Goal: Information Seeking & Learning: Learn about a topic

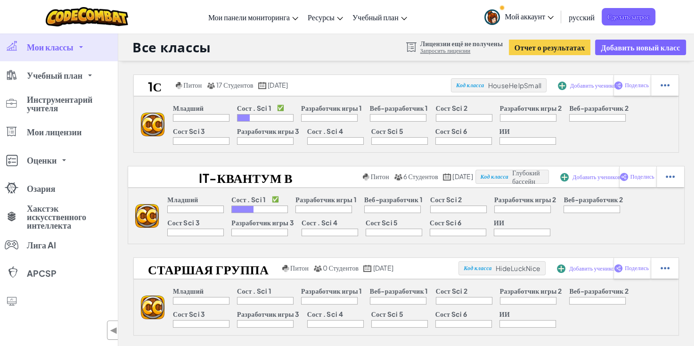
click at [419, 153] on div "1С Питон 17 Студентов [DATE] Код класса HouseHelpSmall Добавить учеников Подели…" at bounding box center [405, 204] width 575 height 261
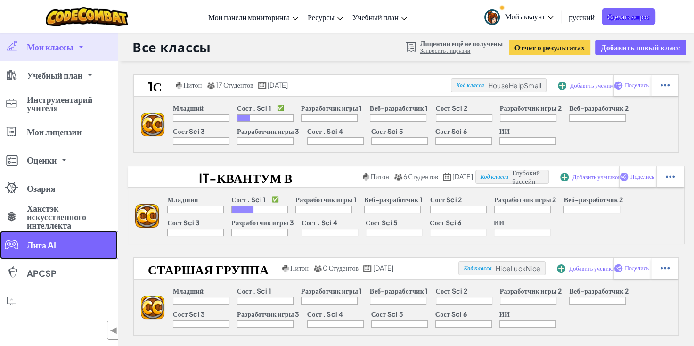
click at [78, 239] on link "Лига AI" at bounding box center [59, 245] width 118 height 28
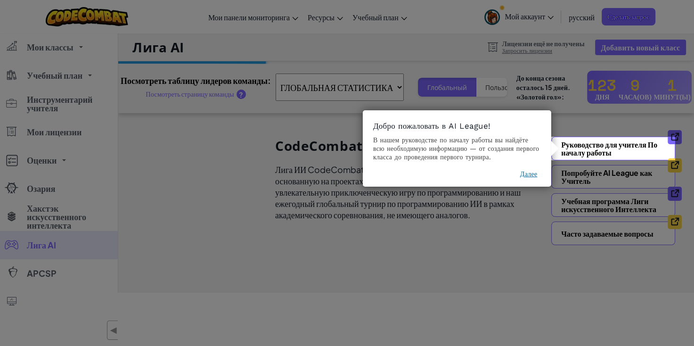
click at [526, 170] on button "Далее" at bounding box center [528, 173] width 17 height 9
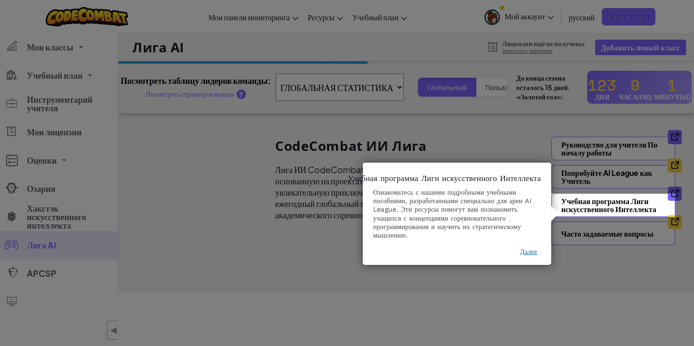
click at [525, 249] on button "Далее" at bounding box center [528, 251] width 17 height 9
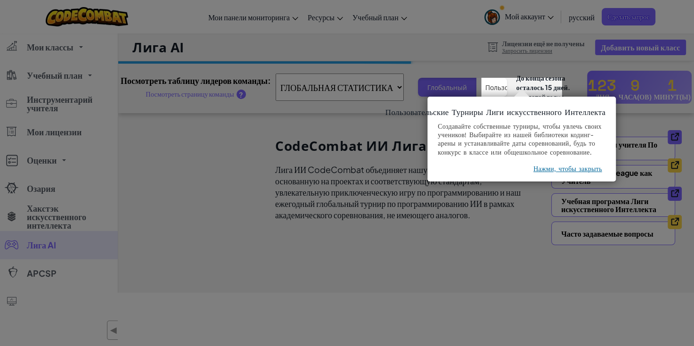
click at [573, 173] on button "Нажми, чтобы закрыть" at bounding box center [567, 168] width 69 height 9
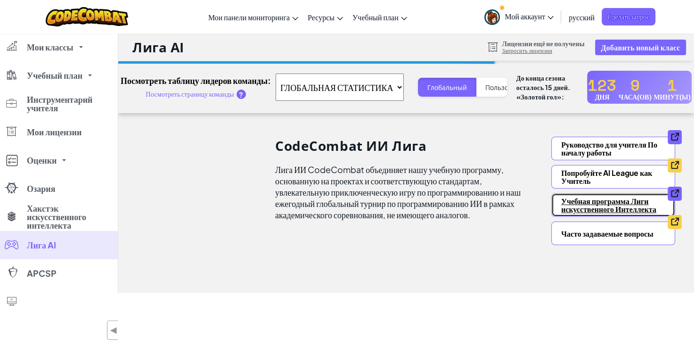
click at [589, 201] on link "Учебная программа Лиги искусственного Интеллекта" at bounding box center [613, 205] width 124 height 24
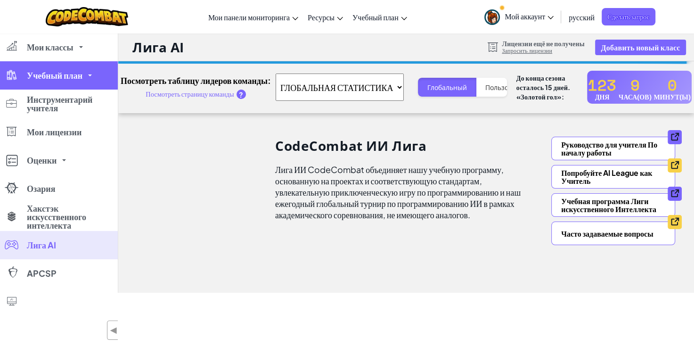
click at [78, 85] on link "Учебный план" at bounding box center [59, 75] width 118 height 28
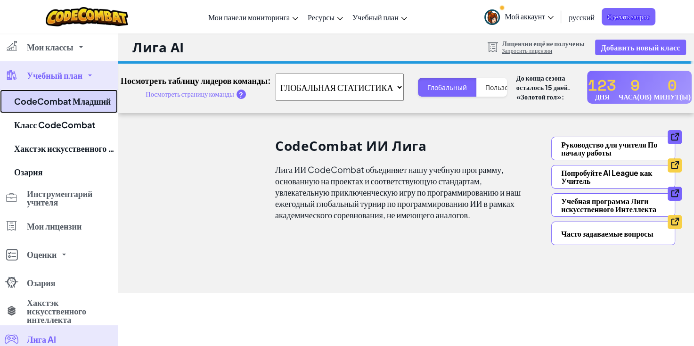
click at [87, 104] on link "CodeCombat Младший" at bounding box center [59, 101] width 118 height 24
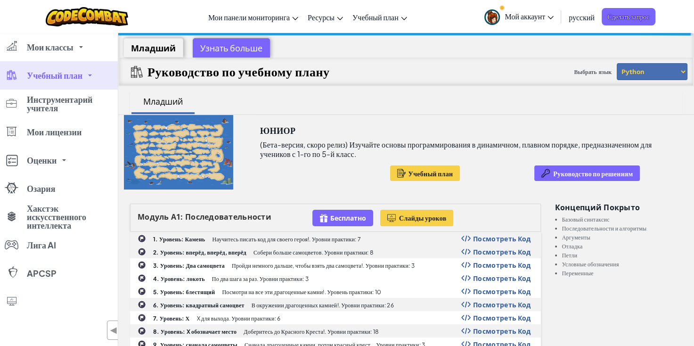
click at [222, 41] on div "Узнать больше" at bounding box center [231, 47] width 77 height 19
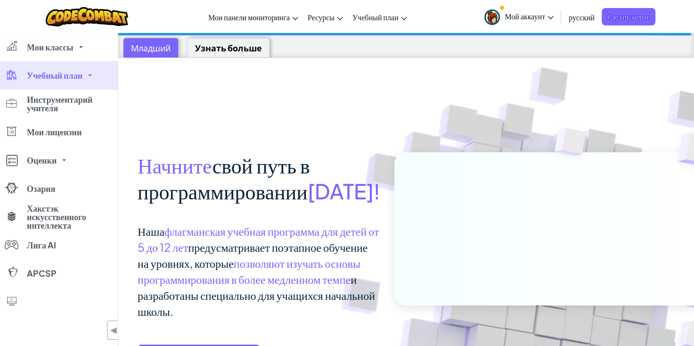
click at [56, 76] on span "Учебный план" at bounding box center [55, 75] width 56 height 8
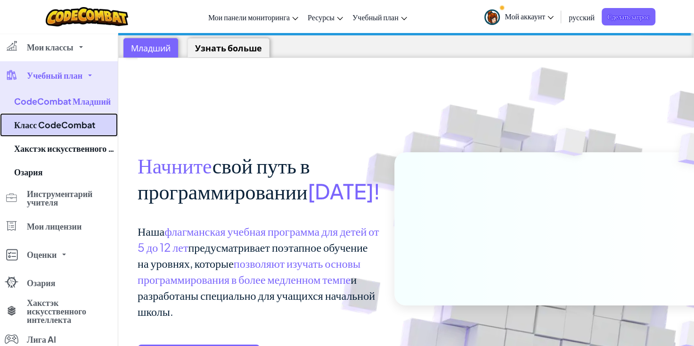
click at [54, 122] on link "Класс CodeCombat" at bounding box center [59, 125] width 118 height 24
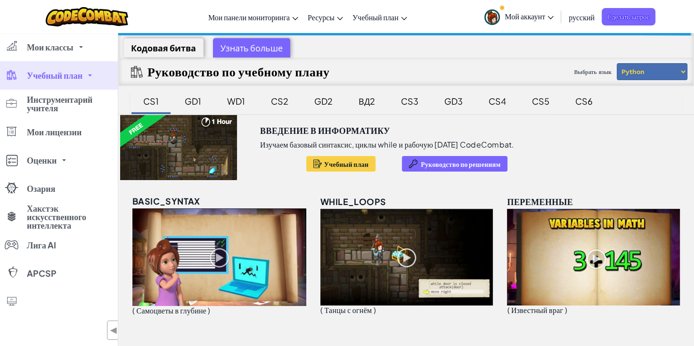
click at [190, 100] on div "GD1" at bounding box center [192, 101] width 35 height 22
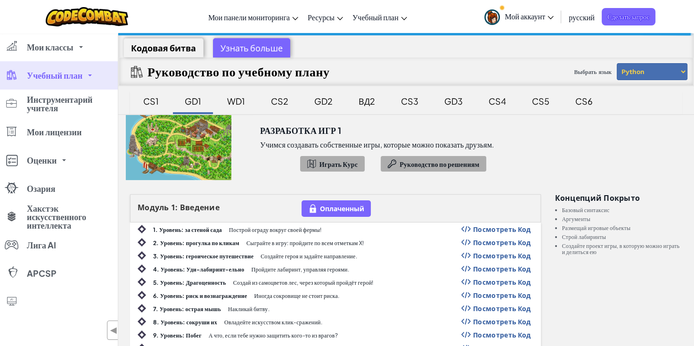
click at [151, 96] on div "CS1" at bounding box center [151, 101] width 34 height 22
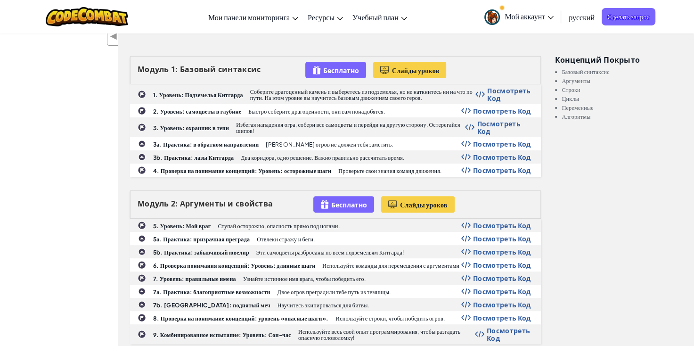
scroll to position [288, 0]
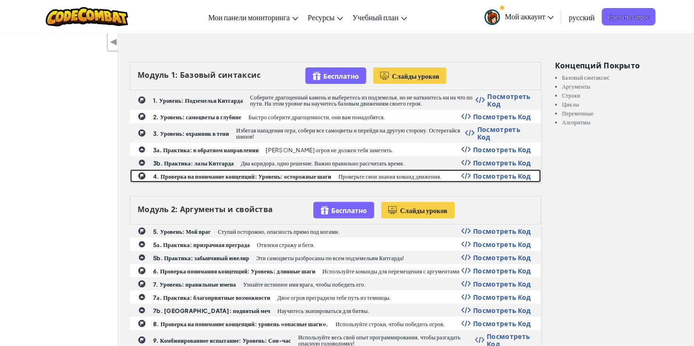
click at [498, 174] on span "Посмотреть Код" at bounding box center [502, 176] width 58 height 8
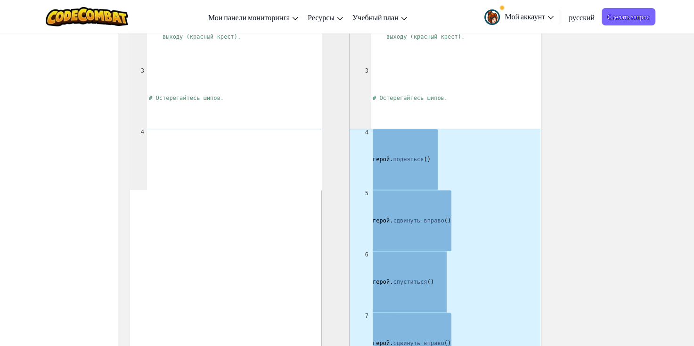
scroll to position [645, 0]
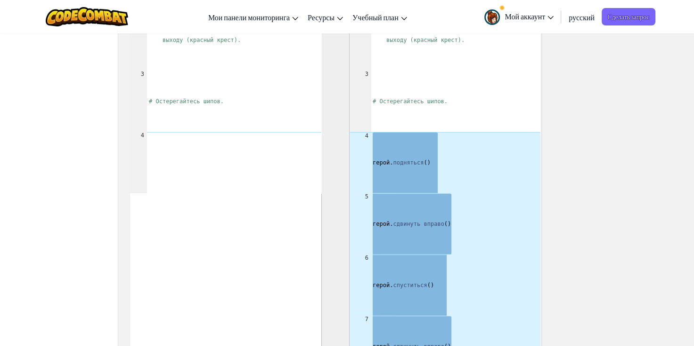
click at [578, 19] on span "русский" at bounding box center [581, 17] width 26 height 10
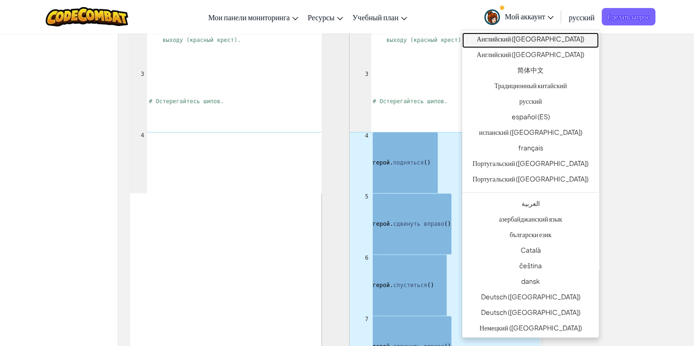
click at [556, 40] on link "Английский ([GEOGRAPHIC_DATA])" at bounding box center [530, 40] width 137 height 16
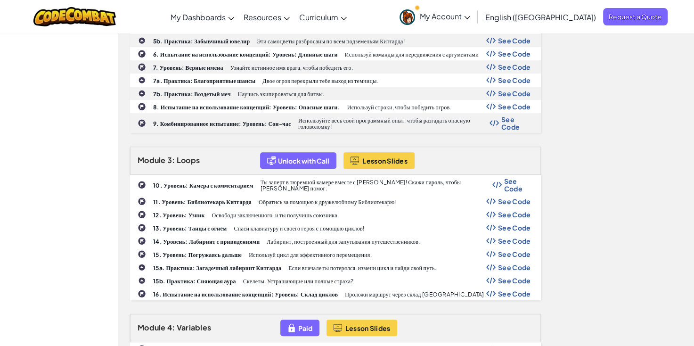
scroll to position [617, 0]
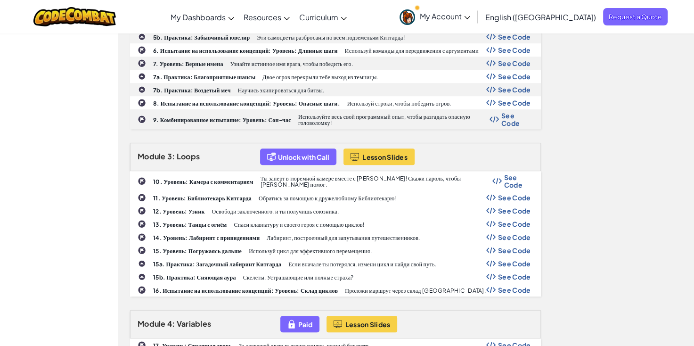
click at [520, 194] on span "See Code" at bounding box center [514, 198] width 33 height 8
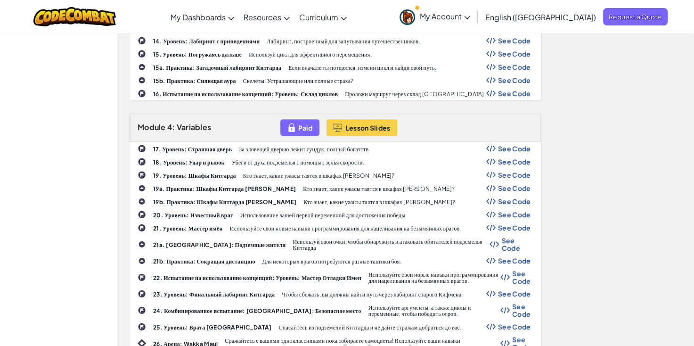
scroll to position [880, 0]
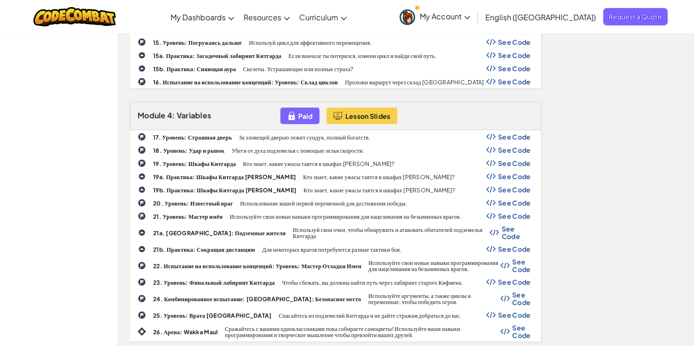
click at [527, 133] on span "See Code" at bounding box center [514, 137] width 33 height 8
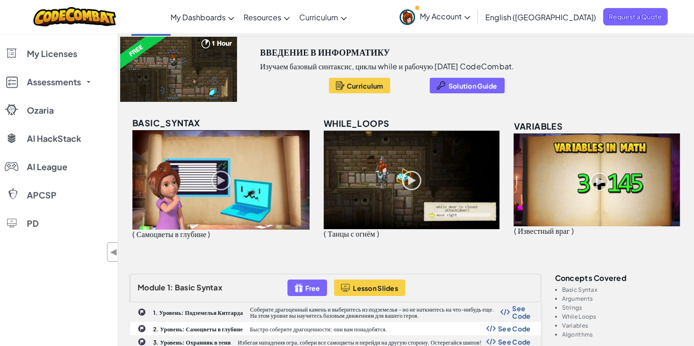
scroll to position [0, 0]
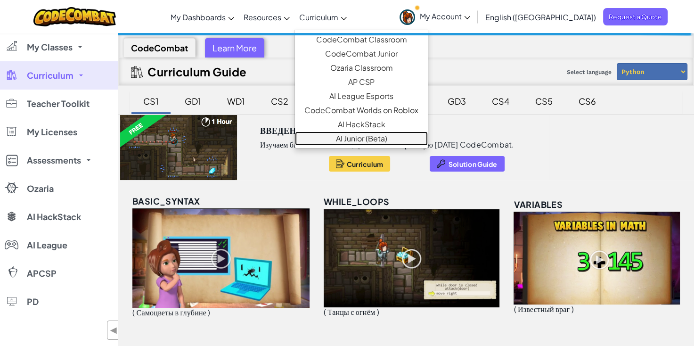
click at [375, 138] on link "AI Junior (Beta)" at bounding box center [361, 138] width 133 height 14
